Goal: Check status

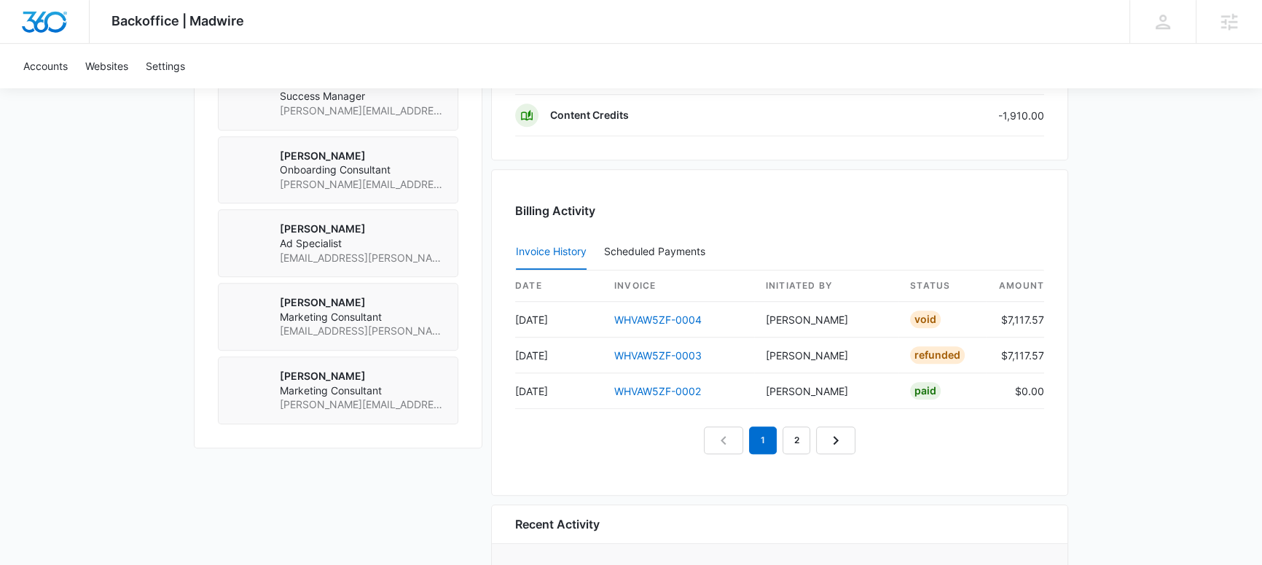
scroll to position [1308, 0]
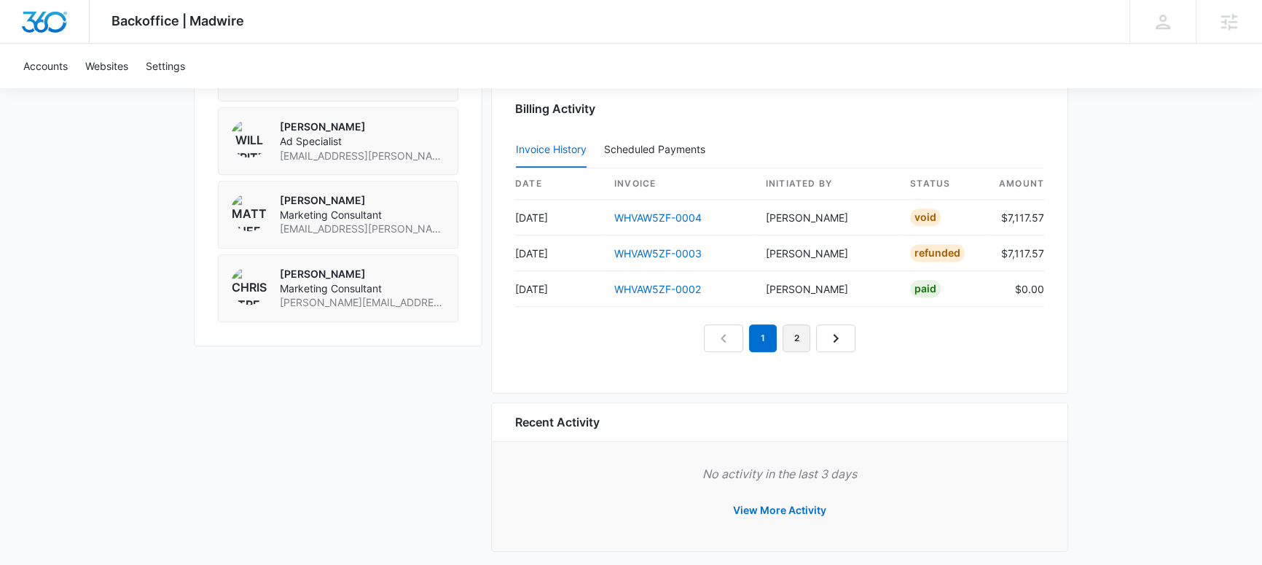
click at [794, 338] on link "2" at bounding box center [797, 338] width 28 height 28
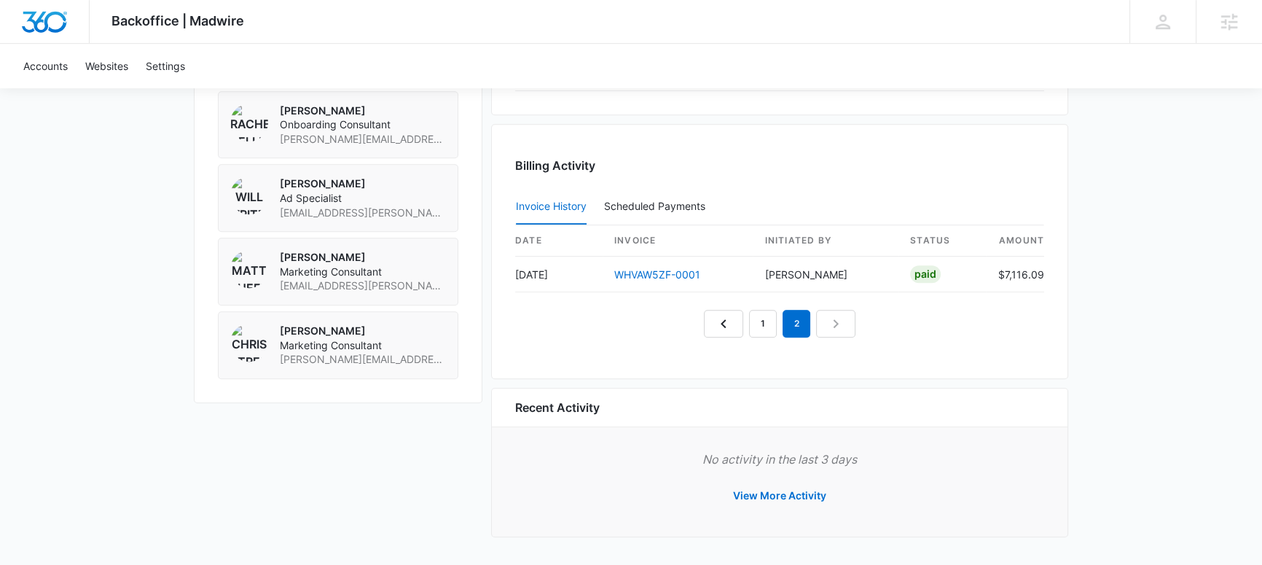
scroll to position [1249, 0]
click at [765, 326] on link "1" at bounding box center [763, 326] width 28 height 28
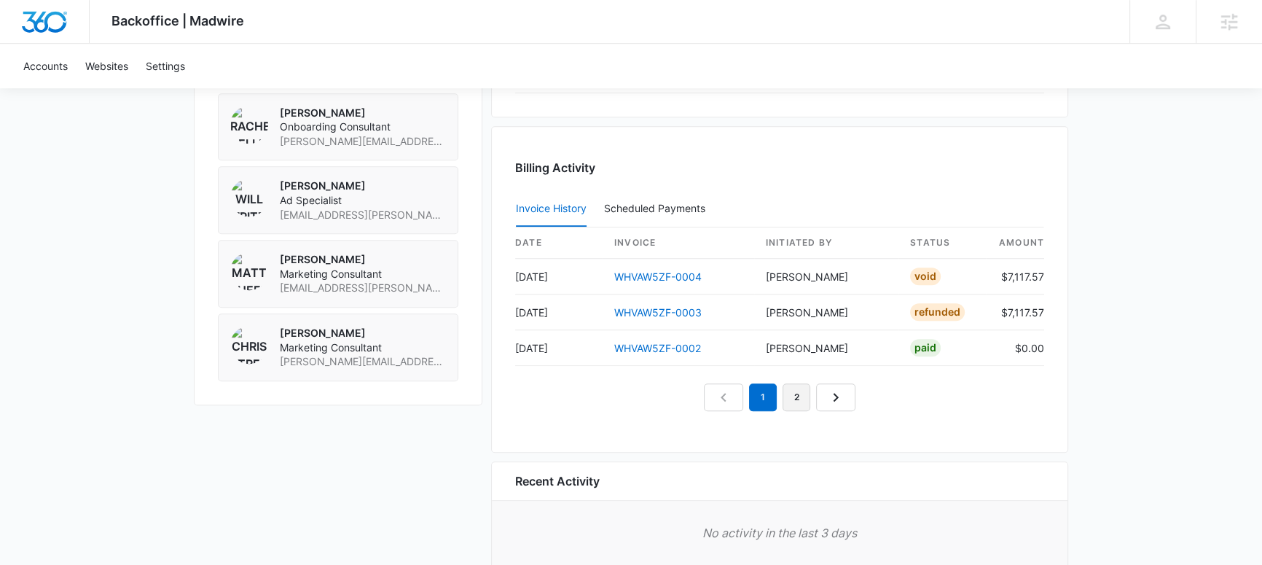
click at [806, 395] on link "2" at bounding box center [797, 397] width 28 height 28
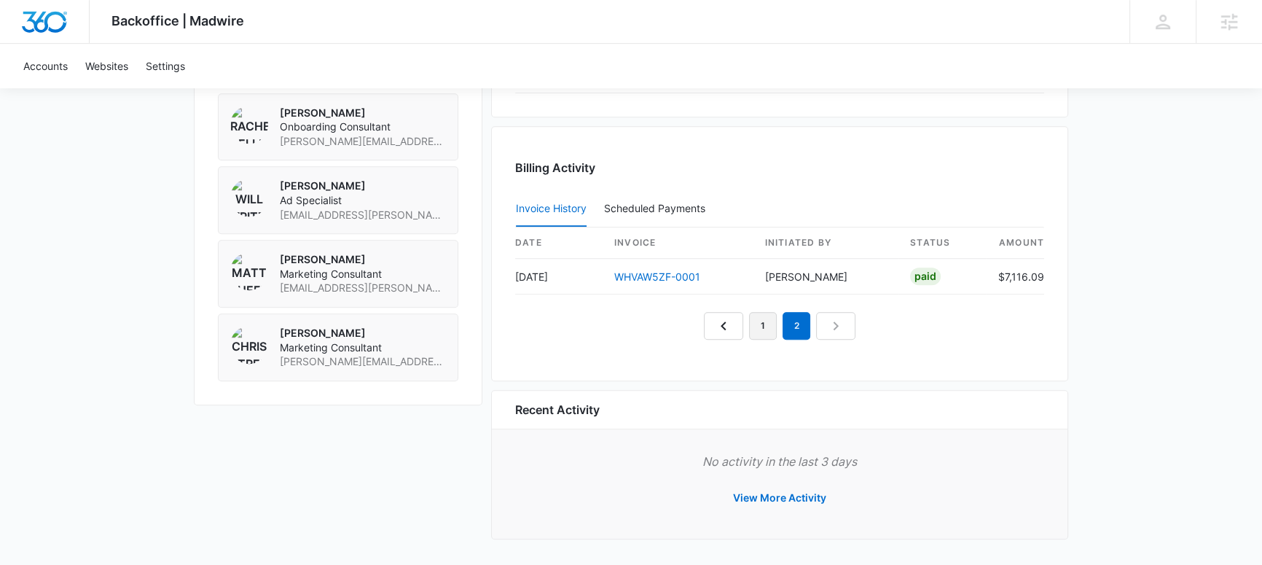
click at [753, 326] on link "1" at bounding box center [763, 326] width 28 height 28
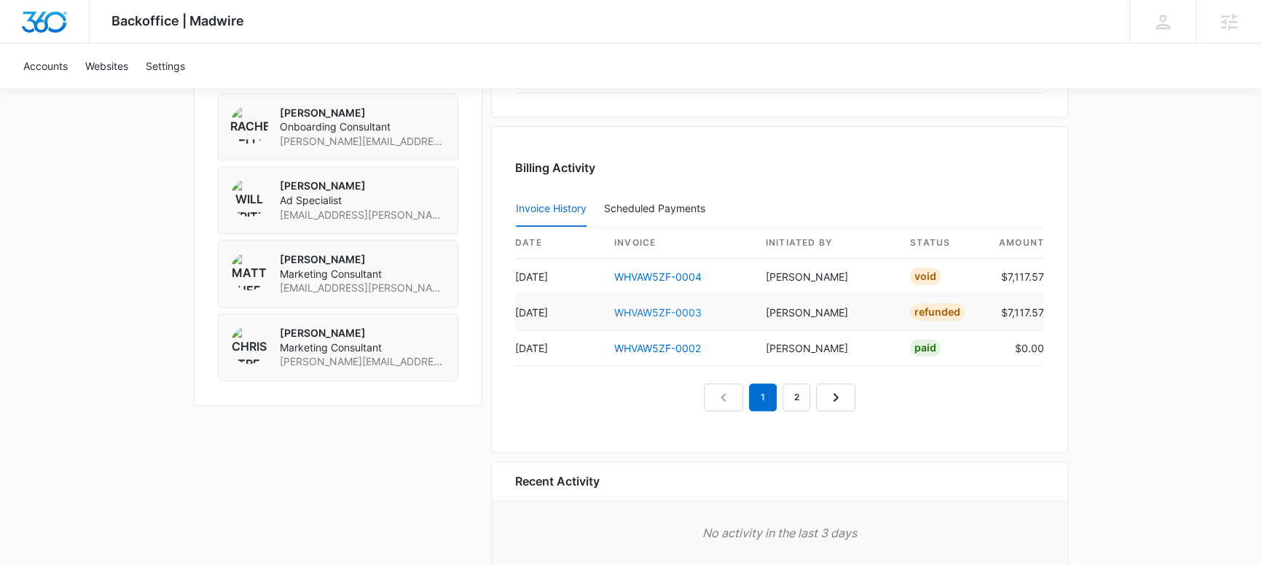
click at [680, 310] on link "WHVAW5ZF-0003" at bounding box center [657, 312] width 87 height 12
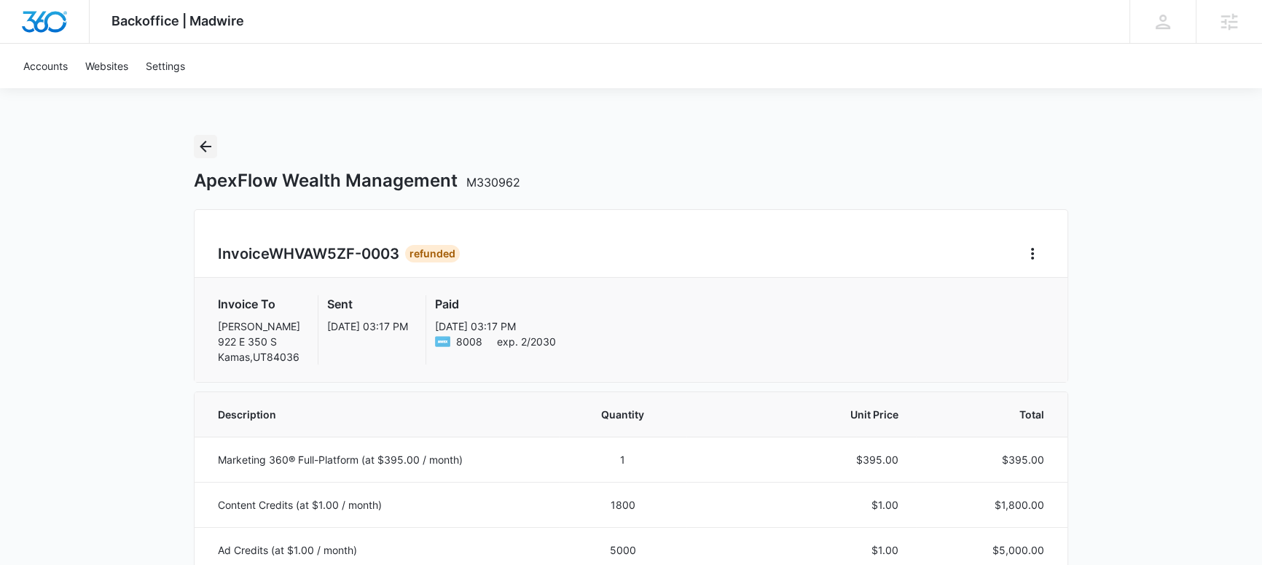
click at [205, 149] on icon "Back" at bounding box center [205, 146] width 17 height 17
